Goal: Task Accomplishment & Management: Complete application form

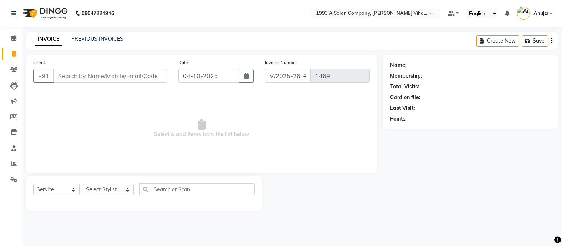
select select "4955"
select select "service"
drag, startPoint x: 106, startPoint y: 193, endPoint x: 104, endPoint y: 188, distance: 5.5
click at [104, 190] on select "Select Stylist [PERSON_NAME] [PERSON_NAME] Bhakti [PERSON_NAME] [PERSON_NAME] […" at bounding box center [108, 189] width 51 height 11
select select "71067"
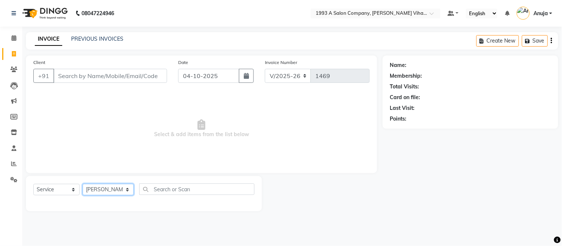
click at [83, 185] on select "Select Stylist [PERSON_NAME] [PERSON_NAME] Bhakti [PERSON_NAME] [PERSON_NAME] […" at bounding box center [108, 189] width 51 height 11
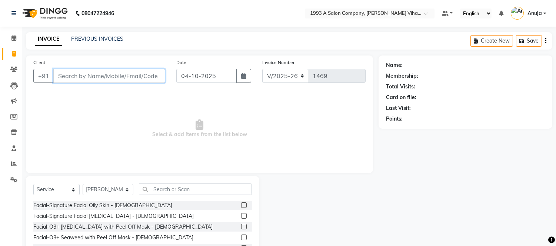
click at [109, 77] on input "Client" at bounding box center [109, 76] width 112 height 14
type input "8378842162"
click at [151, 74] on span "Add Client" at bounding box center [146, 75] width 29 height 7
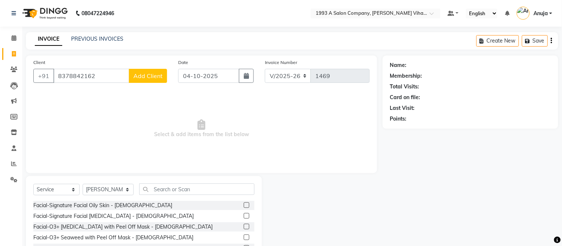
select select "22"
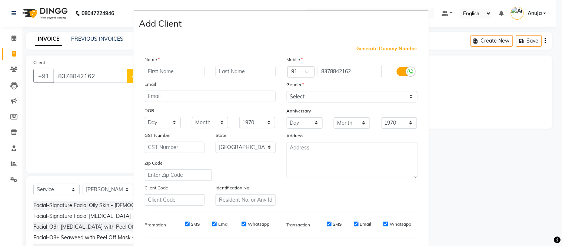
click at [183, 71] on input "text" at bounding box center [175, 71] width 60 height 11
type input "priyanka"
click at [236, 70] on input "text" at bounding box center [246, 71] width 60 height 11
type input "[PERSON_NAME]"
click at [335, 96] on select "Select [DEMOGRAPHIC_DATA] [DEMOGRAPHIC_DATA] Other Prefer Not To Say" at bounding box center [352, 96] width 131 height 11
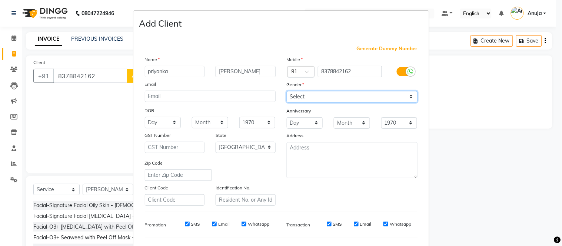
select select "[DEMOGRAPHIC_DATA]"
click at [287, 91] on select "Select [DEMOGRAPHIC_DATA] [DEMOGRAPHIC_DATA] Other Prefer Not To Say" at bounding box center [352, 96] width 131 height 11
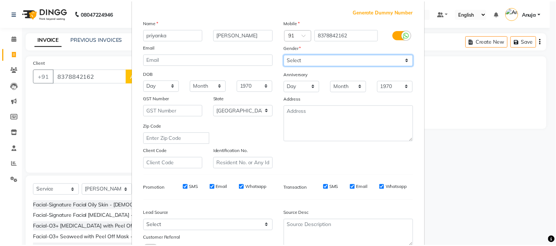
scroll to position [96, 0]
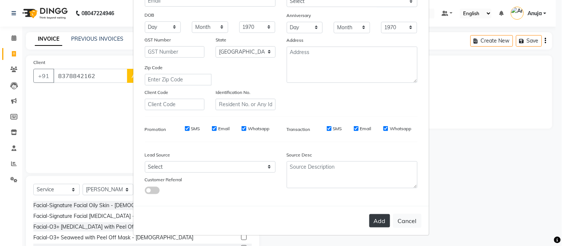
click at [373, 219] on button "Add" at bounding box center [379, 221] width 21 height 13
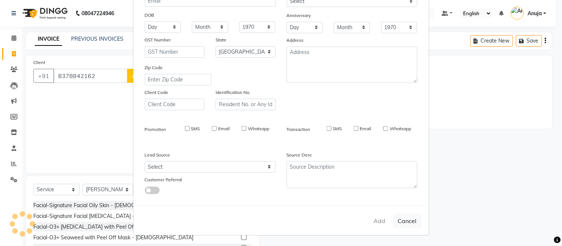
select select
select select "null"
select select
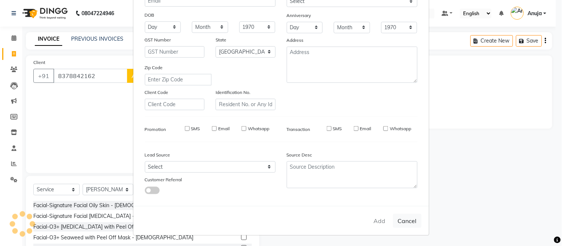
select select
checkbox input "false"
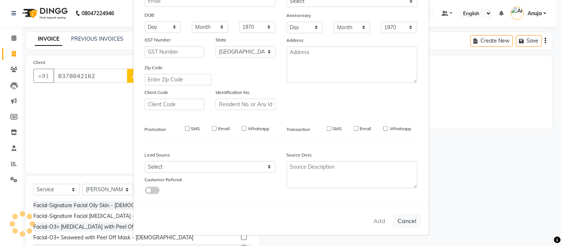
checkbox input "false"
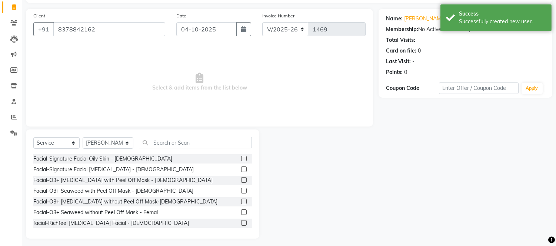
scroll to position [50, 0]
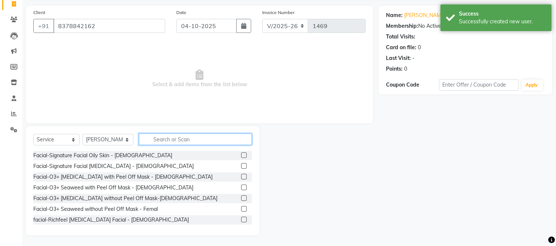
click at [173, 144] on input "text" at bounding box center [195, 139] width 113 height 11
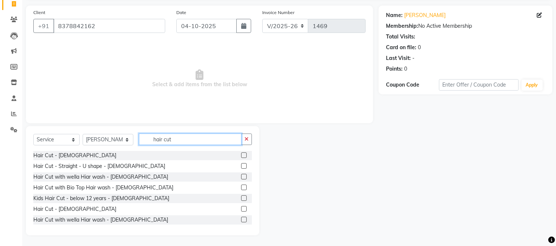
type input "hair cut"
click at [241, 156] on label at bounding box center [244, 156] width 6 height 6
click at [241, 156] on input "checkbox" at bounding box center [243, 155] width 5 height 5
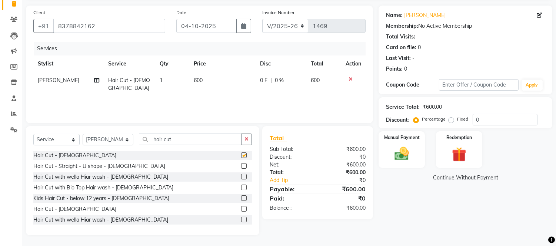
checkbox input "false"
click at [408, 147] on img at bounding box center [402, 154] width 24 height 17
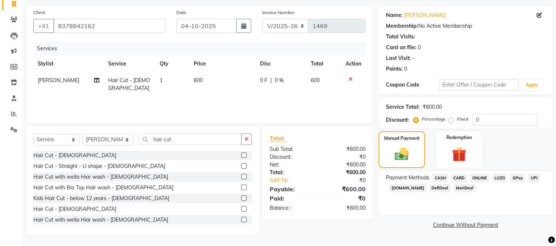
click at [473, 177] on span "ONLINE" at bounding box center [479, 178] width 19 height 9
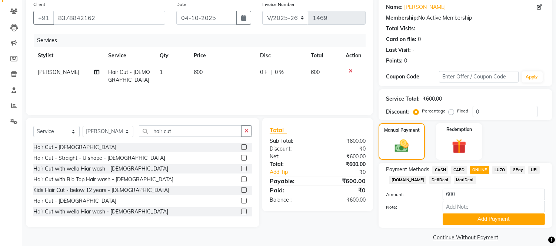
scroll to position [66, 0]
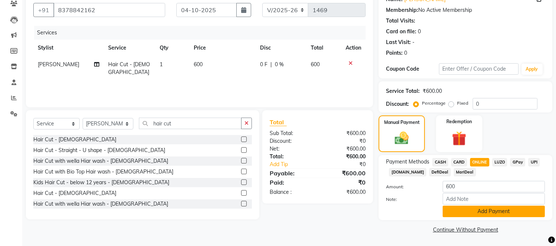
click at [487, 212] on button "Add Payment" at bounding box center [494, 211] width 102 height 11
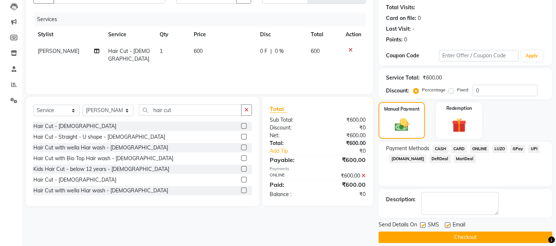
scroll to position [87, 0]
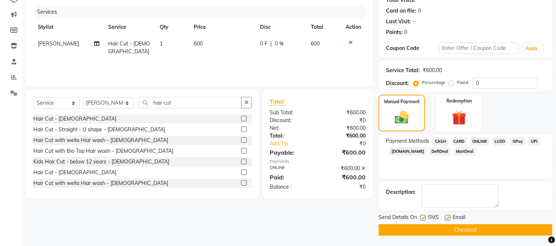
click at [423, 217] on label at bounding box center [423, 218] width 6 height 6
click at [423, 217] on input "checkbox" at bounding box center [422, 218] width 5 height 5
checkbox input "false"
click at [446, 219] on label at bounding box center [448, 218] width 6 height 6
click at [446, 219] on input "checkbox" at bounding box center [447, 218] width 5 height 5
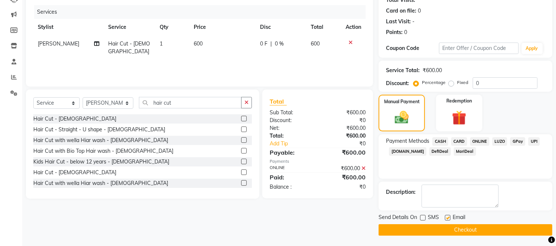
checkbox input "false"
click at [450, 230] on button "Checkout" at bounding box center [466, 230] width 174 height 11
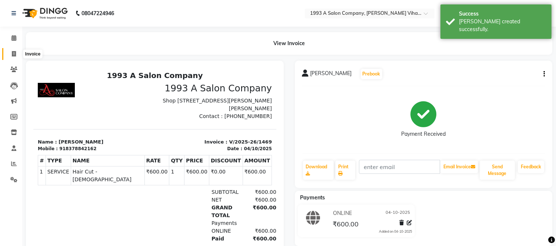
click at [10, 51] on span at bounding box center [13, 54] width 13 height 9
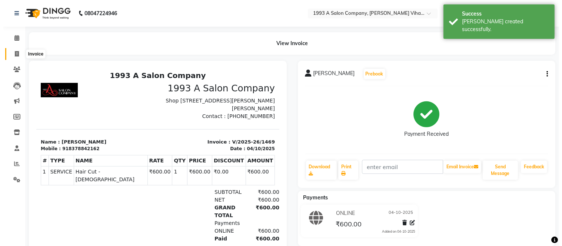
select select "4955"
select select "service"
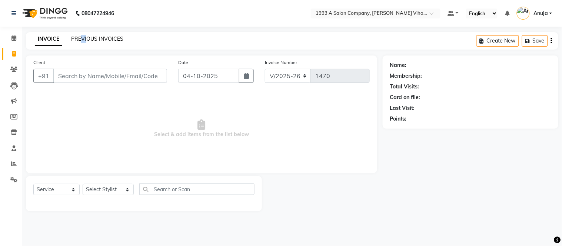
drag, startPoint x: 82, startPoint y: 30, endPoint x: 87, endPoint y: 35, distance: 7.3
click at [85, 35] on div "08047224946 Select Location × 1993 A Salon Company, [PERSON_NAME] Vihar, Pune D…" at bounding box center [281, 123] width 562 height 246
click at [88, 36] on link "PREVIOUS INVOICES" at bounding box center [97, 39] width 52 height 7
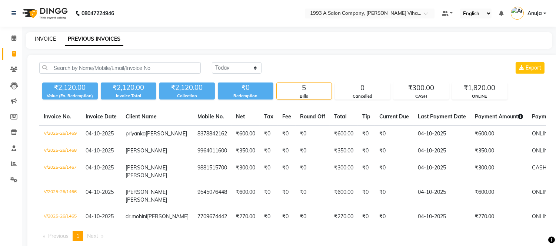
click at [42, 37] on link "INVOICE" at bounding box center [45, 39] width 21 height 7
select select "4955"
select select "service"
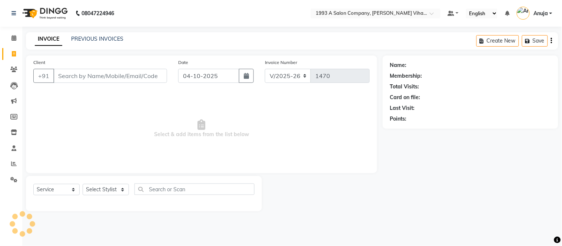
click at [92, 84] on div "Client +91" at bounding box center [100, 74] width 145 height 30
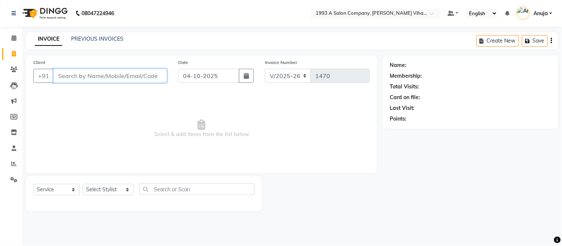
click at [102, 76] on input "Client" at bounding box center [110, 76] width 114 height 14
drag, startPoint x: 77, startPoint y: 74, endPoint x: 101, endPoint y: 99, distance: 35.1
click at [82, 84] on div "Client +91" at bounding box center [100, 74] width 145 height 30
click at [97, 78] on input "Client" at bounding box center [110, 76] width 114 height 14
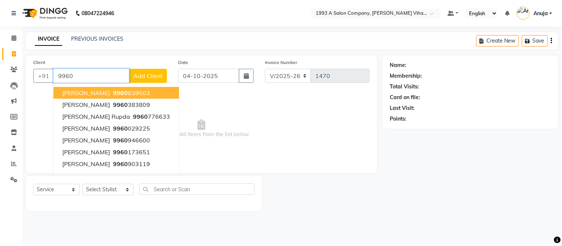
click at [115, 89] on button "[PERSON_NAME] 9960 639503" at bounding box center [116, 93] width 126 height 12
type input "9960639503"
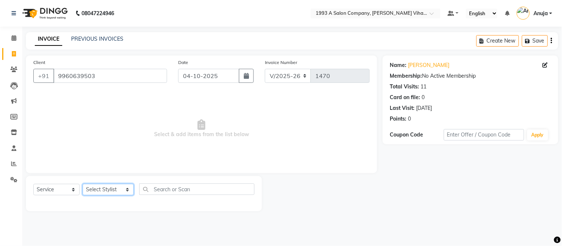
click at [121, 191] on select "Select Stylist [PERSON_NAME] [PERSON_NAME] Bhakti [PERSON_NAME] [PERSON_NAME] […" at bounding box center [108, 189] width 51 height 11
select select "59137"
click at [83, 185] on select "Select Stylist [PERSON_NAME] [PERSON_NAME] Bhakti [PERSON_NAME] [PERSON_NAME] […" at bounding box center [108, 189] width 51 height 11
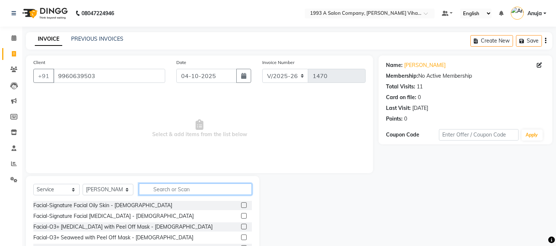
click at [160, 191] on input "text" at bounding box center [195, 189] width 113 height 11
type input "package"
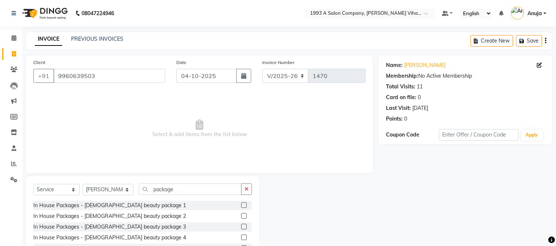
click at [241, 225] on label at bounding box center [244, 227] width 6 height 6
click at [241, 225] on input "checkbox" at bounding box center [243, 227] width 5 height 5
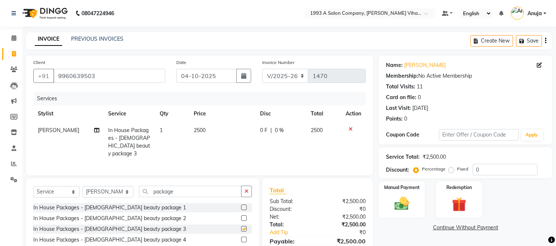
checkbox input "false"
click at [247, 189] on icon "button" at bounding box center [247, 191] width 4 height 5
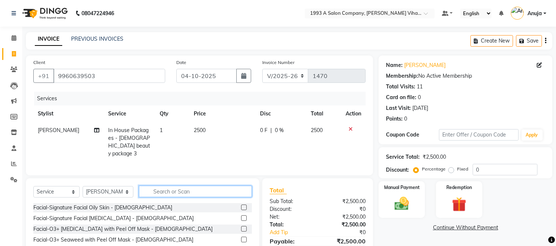
drag, startPoint x: 154, startPoint y: 190, endPoint x: 160, endPoint y: 191, distance: 5.3
click at [157, 191] on input "text" at bounding box center [195, 191] width 113 height 11
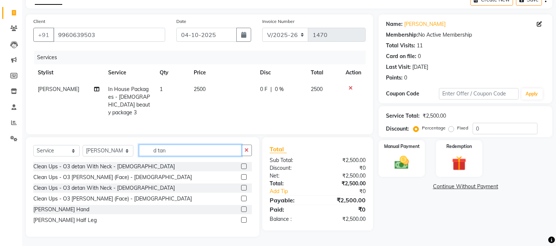
type input "d tan"
click at [247, 206] on div at bounding box center [246, 209] width 11 height 9
click at [243, 175] on label at bounding box center [244, 178] width 6 height 6
click at [243, 175] on input "checkbox" at bounding box center [243, 177] width 5 height 5
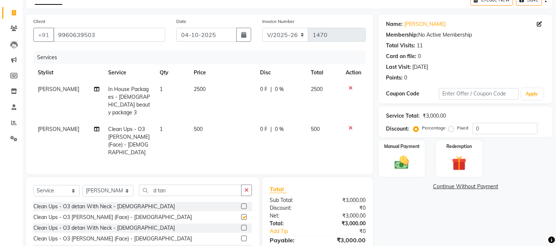
checkbox input "false"
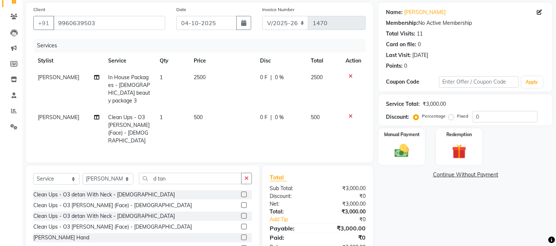
scroll to position [73, 0]
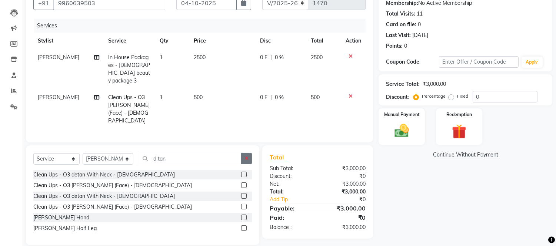
click at [246, 156] on icon "button" at bounding box center [247, 158] width 4 height 5
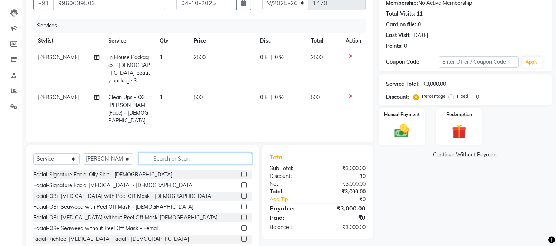
click at [176, 153] on input "text" at bounding box center [195, 158] width 113 height 11
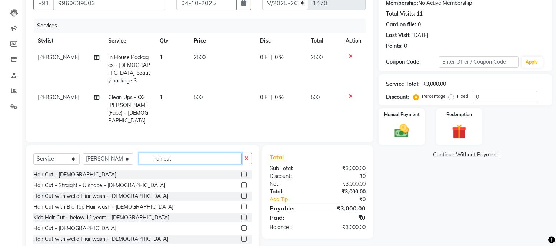
type input "hair cut"
click at [241, 183] on label at bounding box center [244, 186] width 6 height 6
click at [241, 183] on input "checkbox" at bounding box center [243, 185] width 5 height 5
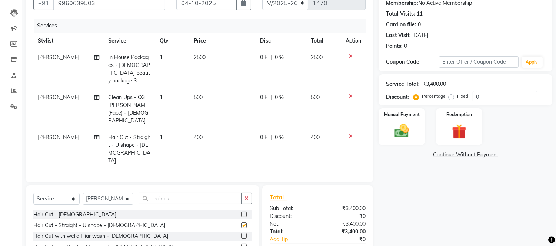
checkbox input "false"
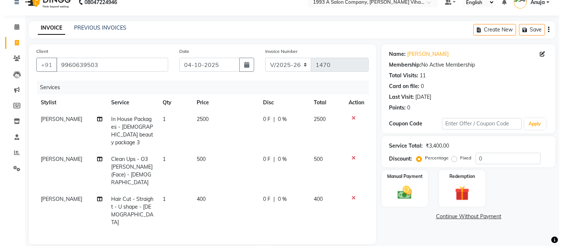
scroll to position [0, 0]
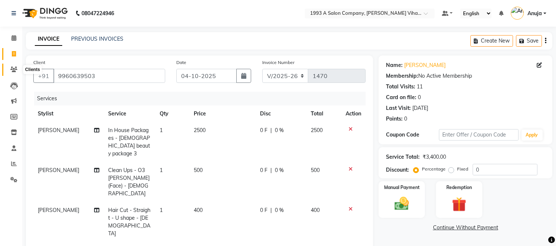
click at [14, 68] on icon at bounding box center [13, 70] width 7 height 6
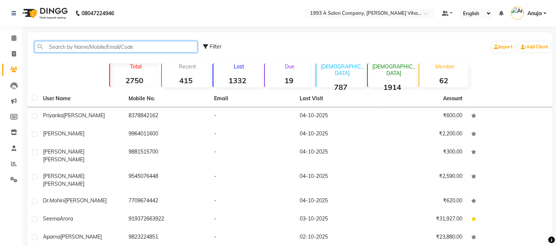
click at [109, 47] on input "text" at bounding box center [115, 46] width 163 height 11
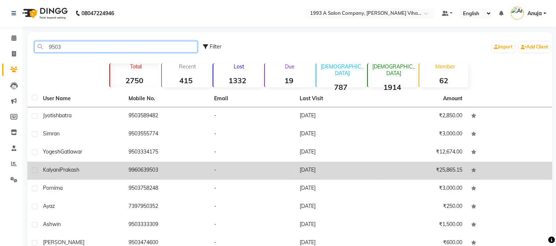
type input "9503"
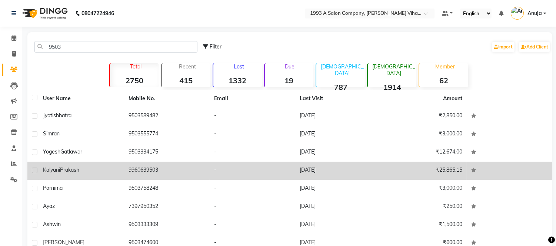
click at [111, 169] on div "[PERSON_NAME]" at bounding box center [81, 170] width 77 height 8
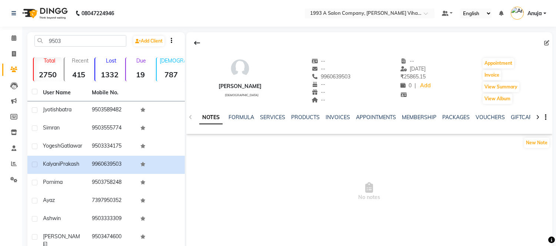
click at [269, 113] on div "NOTES FORMULA SERVICES PRODUCTS INVOICES APPOINTMENTS MEMBERSHIP PACKAGES VOUCH…" at bounding box center [369, 118] width 366 height 26
click at [269, 117] on link "SERVICES" at bounding box center [272, 117] width 25 height 7
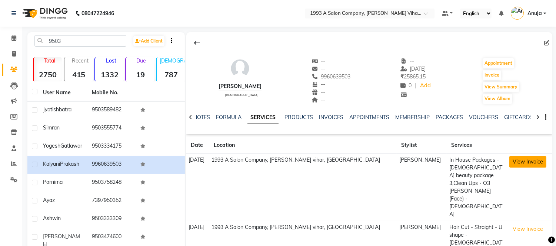
click at [524, 160] on button "View Invoice" at bounding box center [527, 161] width 37 height 11
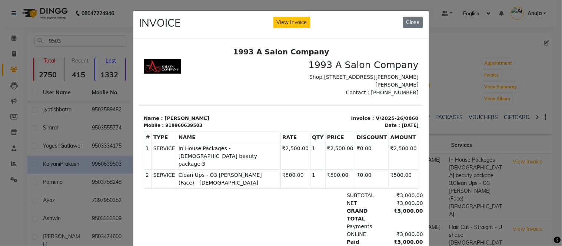
click at [411, 21] on button "Close" at bounding box center [413, 22] width 20 height 11
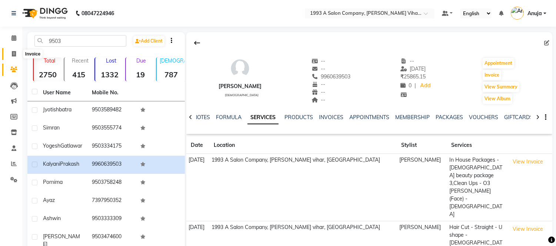
click at [12, 55] on icon at bounding box center [14, 54] width 4 height 6
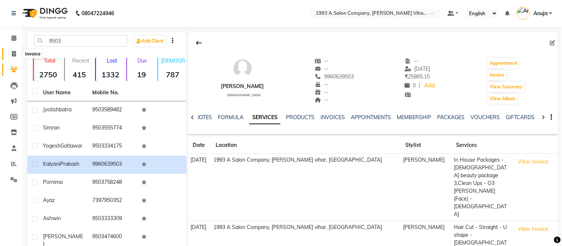
select select "4955"
select select "service"
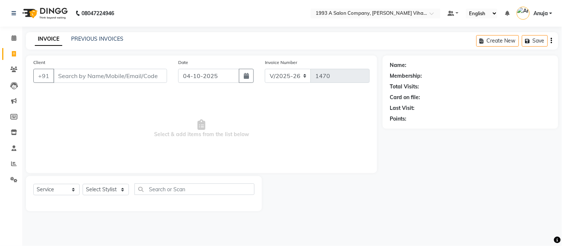
click at [80, 77] on input "Client" at bounding box center [110, 76] width 114 height 14
click at [17, 71] on span at bounding box center [13, 70] width 13 height 9
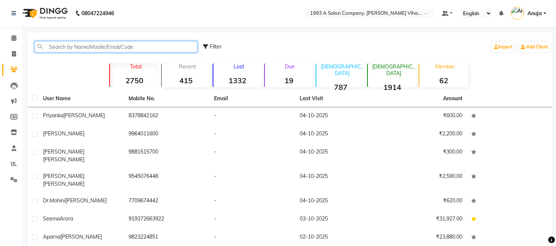
click at [99, 46] on input "text" at bounding box center [115, 46] width 163 height 11
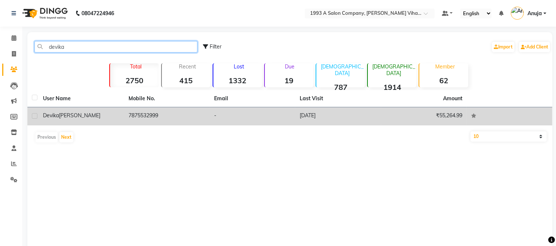
type input "devika"
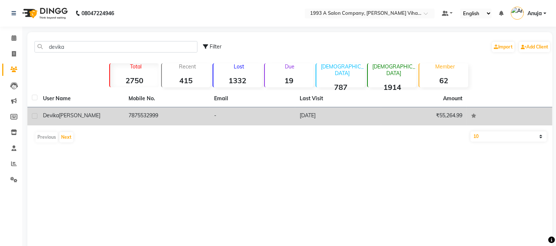
click at [73, 115] on span "[PERSON_NAME]" at bounding box center [79, 115] width 41 height 7
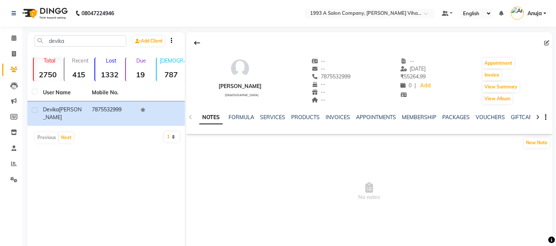
click at [226, 86] on div "[PERSON_NAME]" at bounding box center [240, 87] width 43 height 8
click at [261, 121] on div "SERVICES" at bounding box center [272, 118] width 25 height 8
click at [268, 115] on link "SERVICES" at bounding box center [272, 117] width 25 height 7
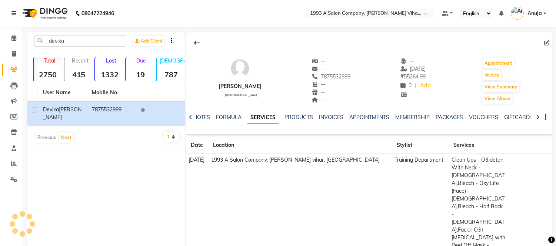
click at [473, 176] on td "Clean Ups - O3 detan With Neck - [DEMOGRAPHIC_DATA],Bleach - Oxy Life (Face) - …" at bounding box center [478, 226] width 59 height 145
click at [487, 86] on button "View Summary" at bounding box center [501, 87] width 37 height 10
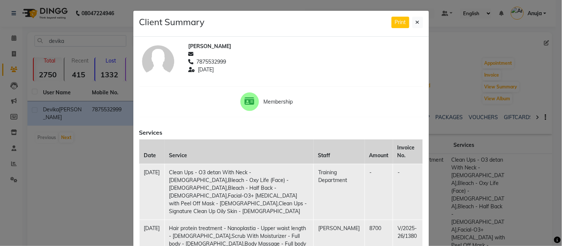
click at [198, 45] on span "[PERSON_NAME]" at bounding box center [209, 47] width 43 height 8
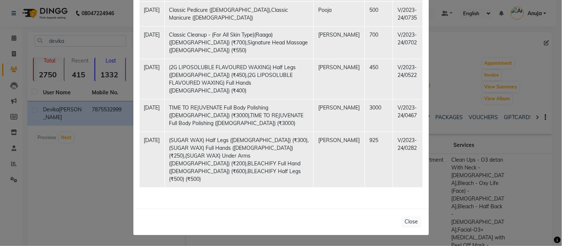
scroll to position [1612, 0]
click at [408, 222] on button "Close" at bounding box center [412, 222] width 20 height 11
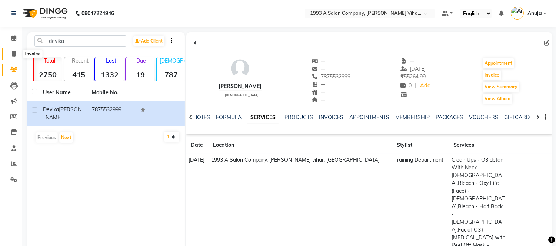
click at [10, 53] on span at bounding box center [13, 54] width 13 height 9
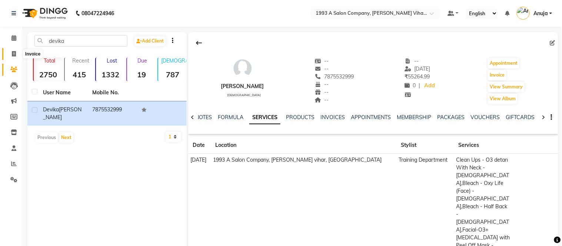
select select "4955"
select select "service"
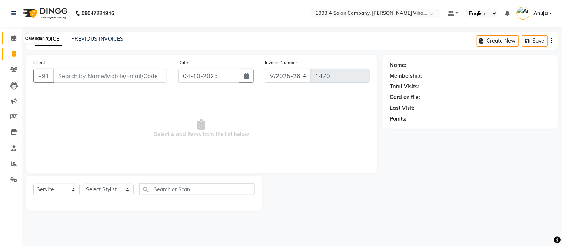
click at [14, 35] on span at bounding box center [13, 38] width 13 height 9
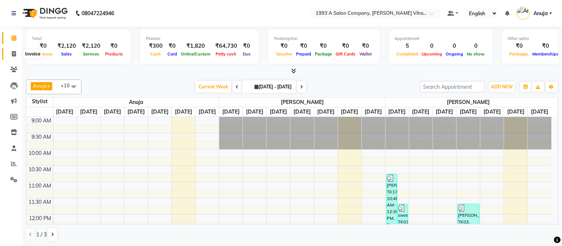
click at [12, 51] on icon at bounding box center [14, 54] width 4 height 6
select select "4955"
select select "service"
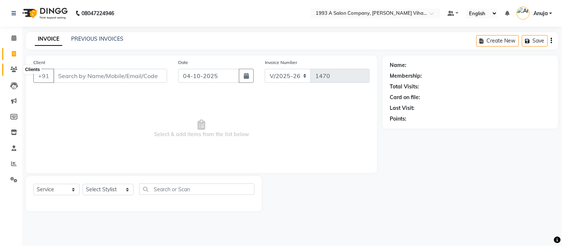
click at [12, 68] on icon at bounding box center [13, 70] width 7 height 6
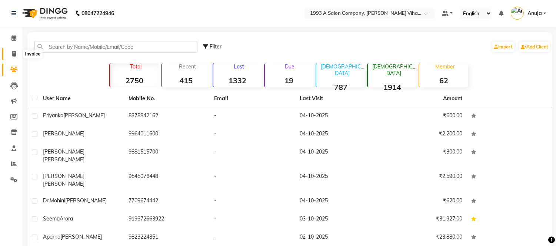
click at [13, 56] on icon at bounding box center [14, 54] width 4 height 6
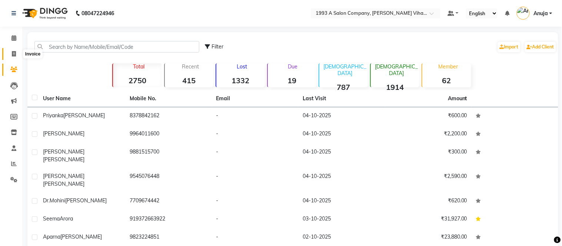
select select "4955"
select select "service"
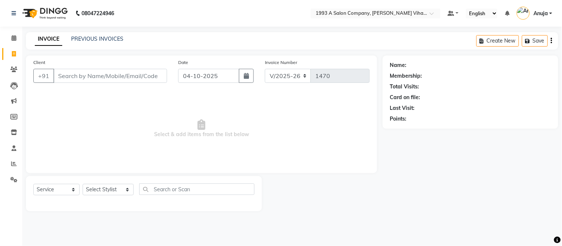
click at [70, 79] on input "Client" at bounding box center [110, 76] width 114 height 14
click at [121, 76] on input "Client" at bounding box center [110, 76] width 114 height 14
click at [105, 78] on input "Client" at bounding box center [110, 76] width 114 height 14
click at [93, 36] on link "PREVIOUS INVOICES" at bounding box center [97, 39] width 52 height 7
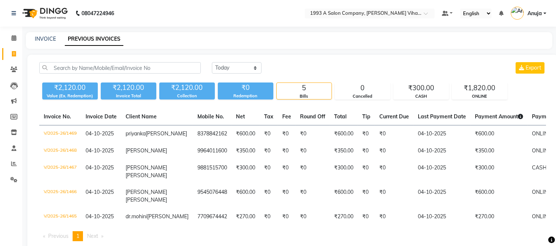
click at [310, 83] on div "5" at bounding box center [304, 88] width 55 height 10
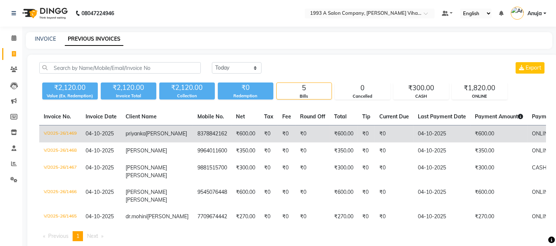
click at [57, 135] on td "V/2025-26/1469" at bounding box center [60, 134] width 42 height 17
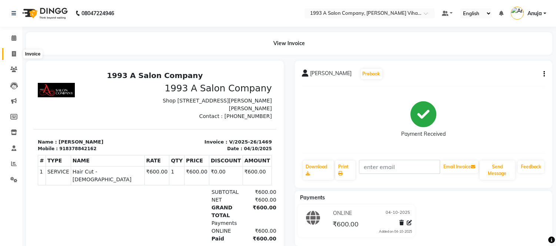
click at [14, 55] on icon at bounding box center [14, 54] width 4 height 6
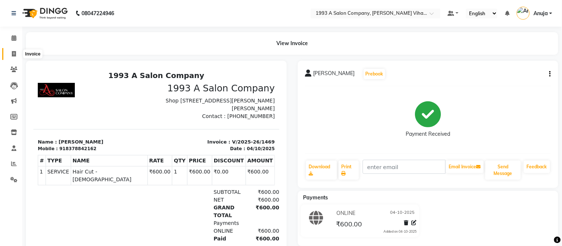
select select "4955"
select select "service"
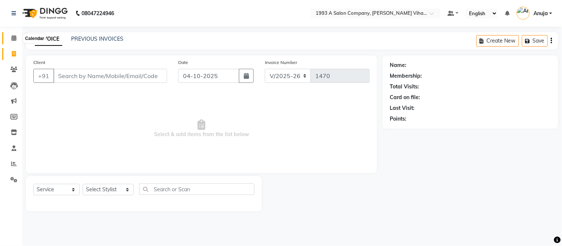
click at [14, 36] on icon at bounding box center [13, 38] width 5 height 6
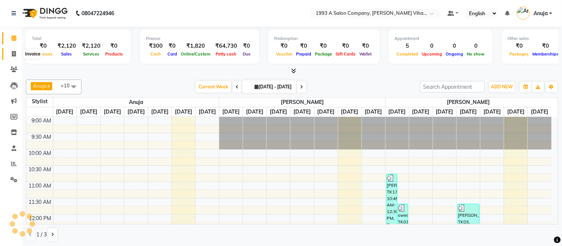
click at [9, 54] on span at bounding box center [13, 54] width 13 height 9
select select "service"
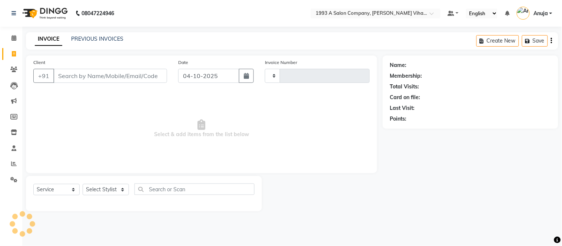
type input "1470"
select select "4955"
